Goal: Task Accomplishment & Management: Use online tool/utility

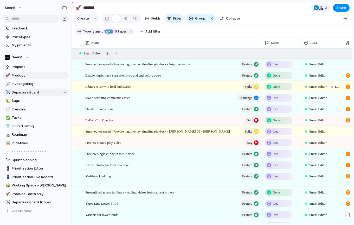
click at [30, 94] on span "Departure Board" at bounding box center [39, 92] width 55 height 5
type input "**********"
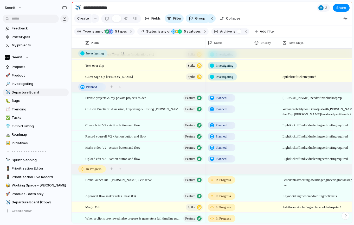
click at [261, 99] on div at bounding box center [266, 96] width 28 height 9
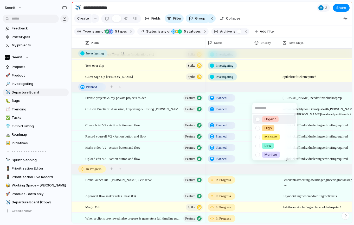
click at [261, 99] on div "Urgent High Medium Low Monitor" at bounding box center [177, 112] width 354 height 225
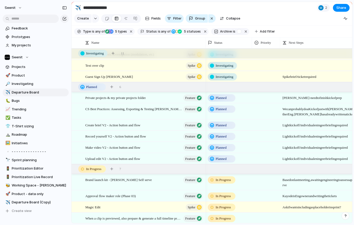
click at [259, 108] on div at bounding box center [266, 108] width 28 height 9
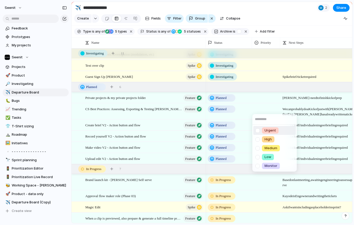
click at [259, 108] on div "Urgent High Medium Low Monitor" at bounding box center [177, 112] width 354 height 225
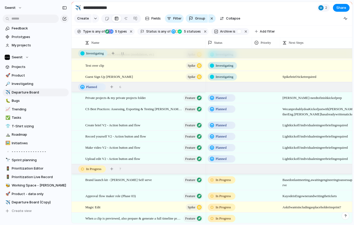
click at [259, 93] on div at bounding box center [266, 96] width 28 height 9
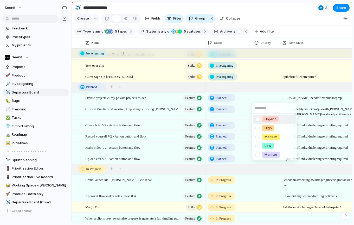
click at [259, 93] on div "Urgent High Medium Low Monitor" at bounding box center [177, 112] width 354 height 225
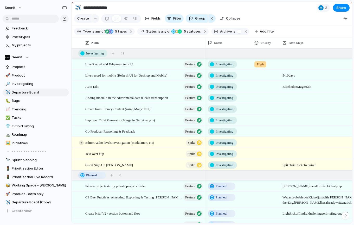
click at [82, 141] on div at bounding box center [81, 142] width 5 height 5
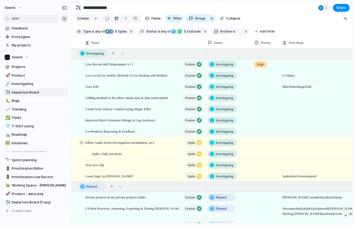
click at [82, 141] on div at bounding box center [81, 142] width 5 height 5
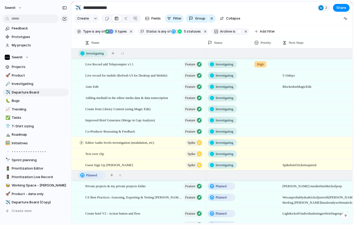
click at [82, 141] on div at bounding box center [81, 142] width 5 height 5
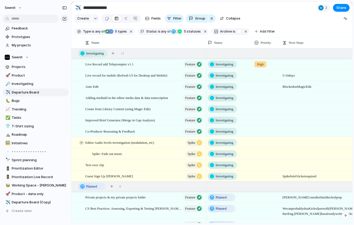
click at [82, 141] on div at bounding box center [81, 142] width 5 height 5
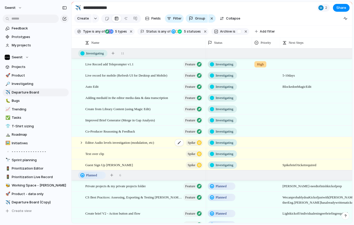
click at [109, 143] on span "Editor Audio levels investigation (modulation, etc)" at bounding box center [119, 142] width 69 height 6
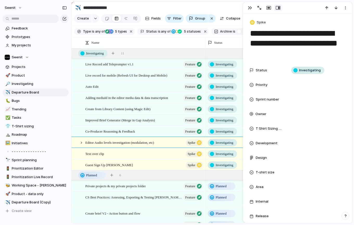
click at [251, 55] on textarea "**********" at bounding box center [297, 43] width 96 height 31
click at [82, 144] on div at bounding box center [81, 142] width 5 height 5
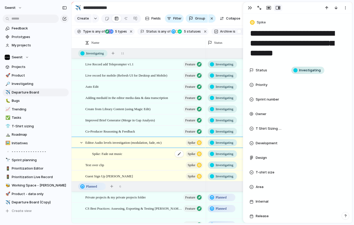
click at [120, 157] on div "[PERSON_NAME]: Fade out music [PERSON_NAME]" at bounding box center [148, 153] width 112 height 11
type textarea "**********"
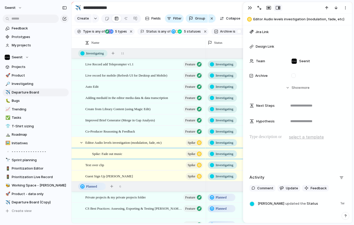
scroll to position [246, 0]
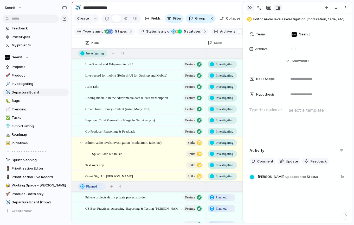
click at [251, 8] on div "button" at bounding box center [250, 8] width 4 height 4
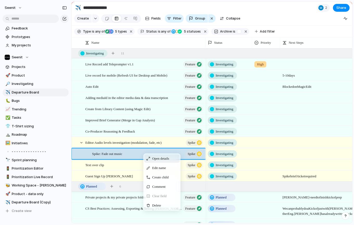
scroll to position [0, 0]
click at [160, 205] on span "Delete" at bounding box center [156, 205] width 9 height 5
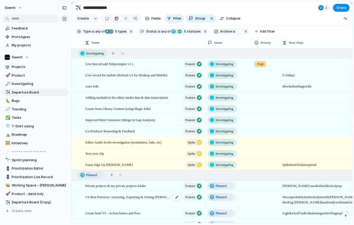
scroll to position [0, 1]
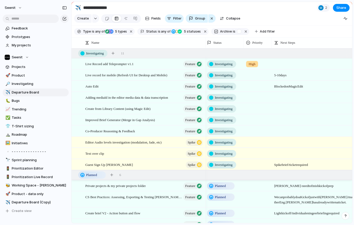
drag, startPoint x: 251, startPoint y: 44, endPoint x: 244, endPoint y: 44, distance: 7.6
click at [244, 44] on div at bounding box center [243, 42] width 3 height 11
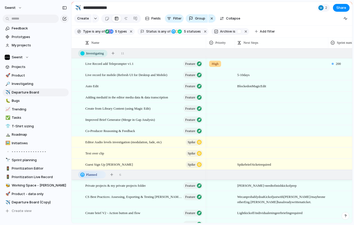
click at [328, 43] on div at bounding box center [328, 42] width 3 height 11
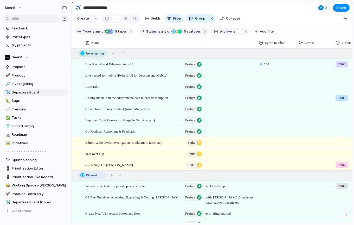
drag, startPoint x: 322, startPoint y: 42, endPoint x: 297, endPoint y: 45, distance: 25.1
click at [297, 45] on div at bounding box center [296, 42] width 3 height 11
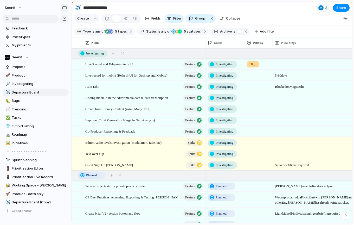
click at [66, 7] on div "button" at bounding box center [64, 8] width 5 height 4
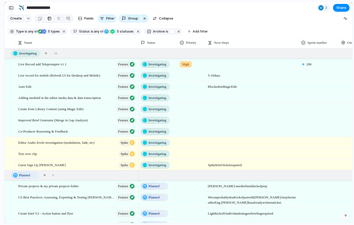
click at [9, 8] on div "button" at bounding box center [11, 8] width 5 height 4
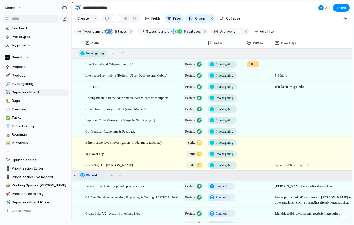
click at [171, 173] on div "Planned 6" at bounding box center [213, 174] width 282 height 9
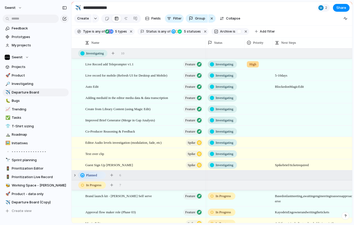
click at [171, 173] on div "Planned 6" at bounding box center [213, 174] width 282 height 9
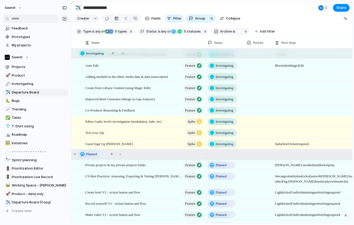
scroll to position [0, 0]
